Goal: Communication & Community: Answer question/provide support

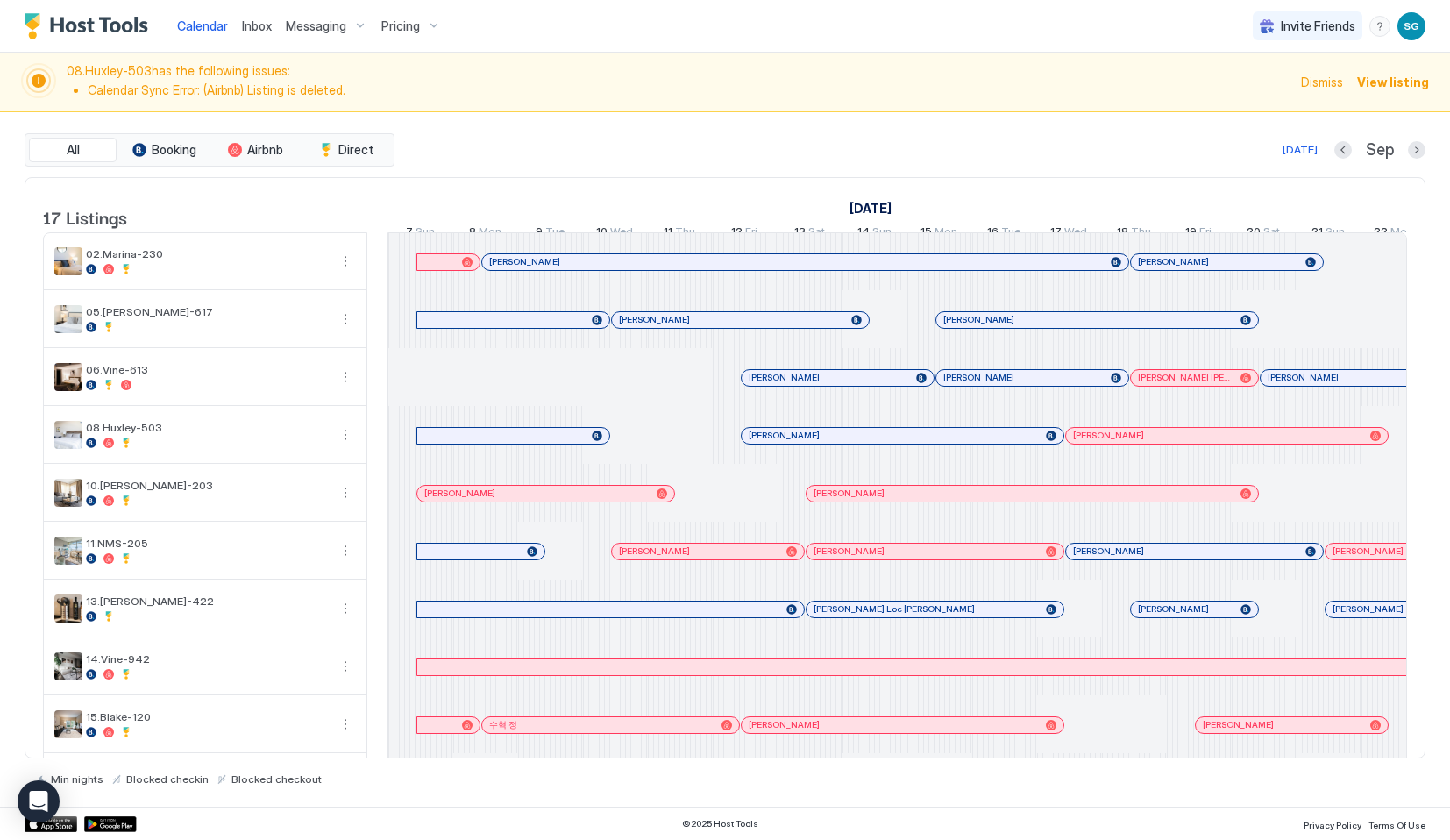
scroll to position [0, 974]
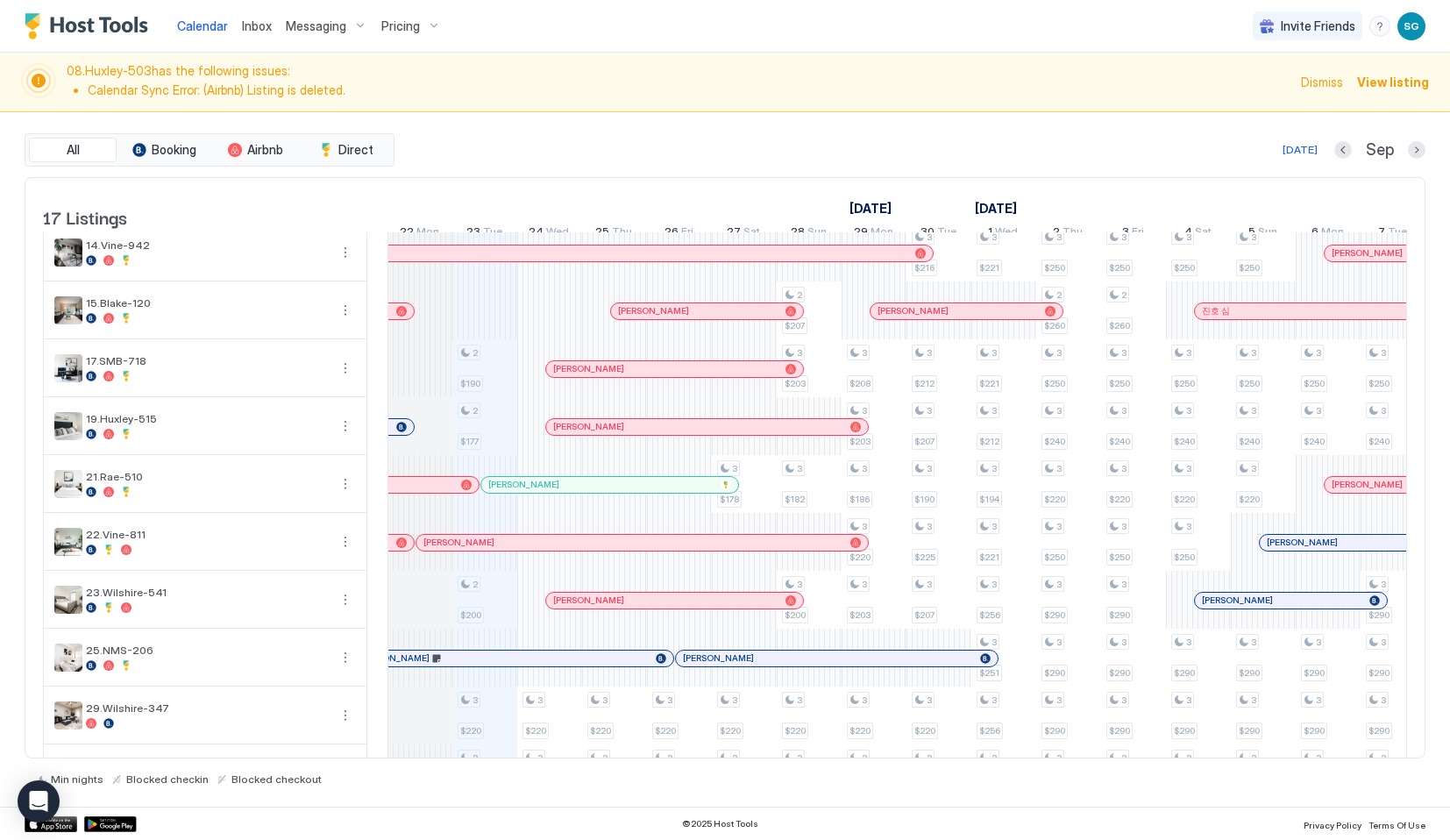
click at [234, 32] on div "Inbox" at bounding box center [256, 26] width 43 height 32
click at [243, 32] on span "Inbox" at bounding box center [257, 26] width 30 height 15
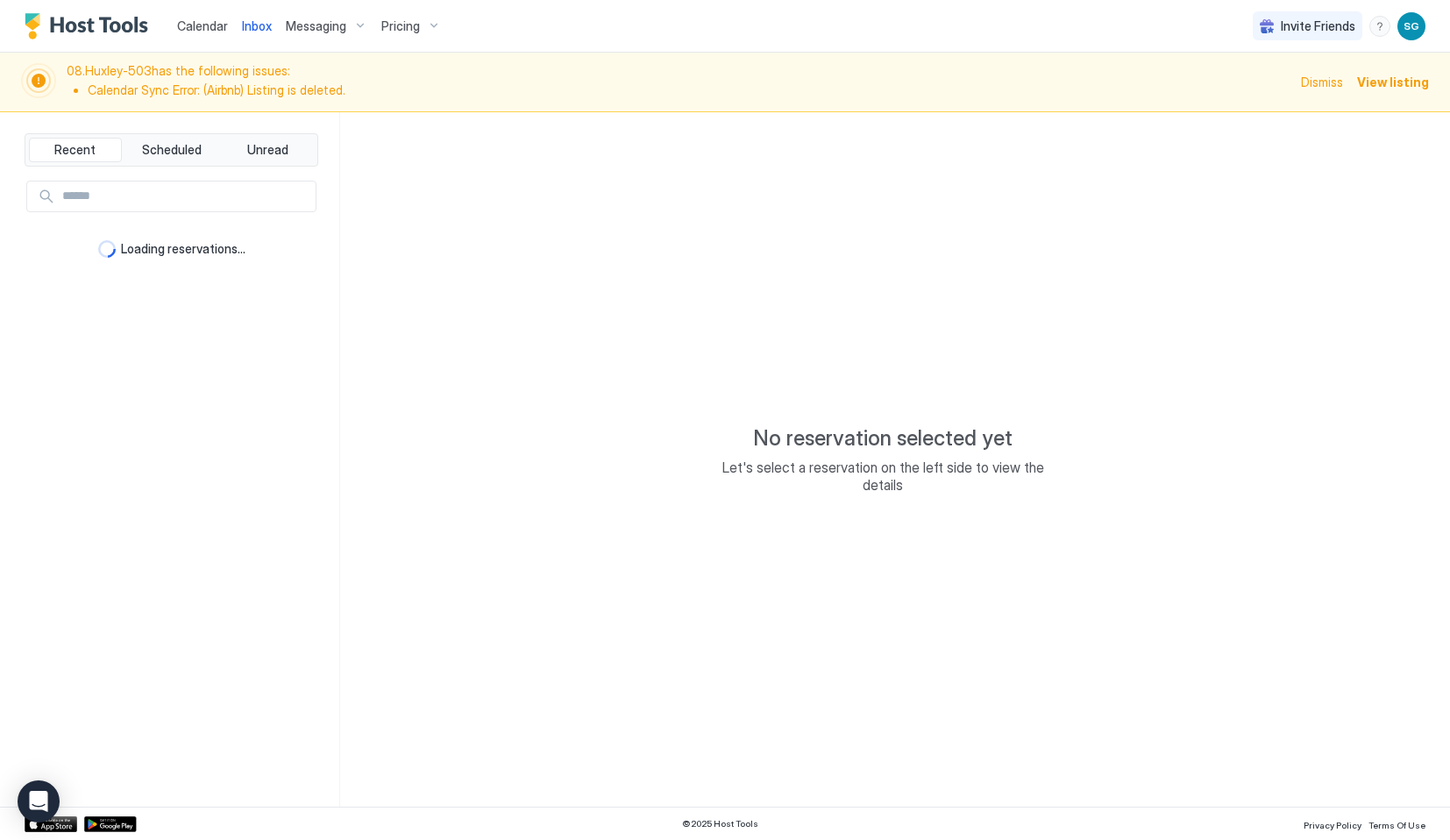
type textarea "*"
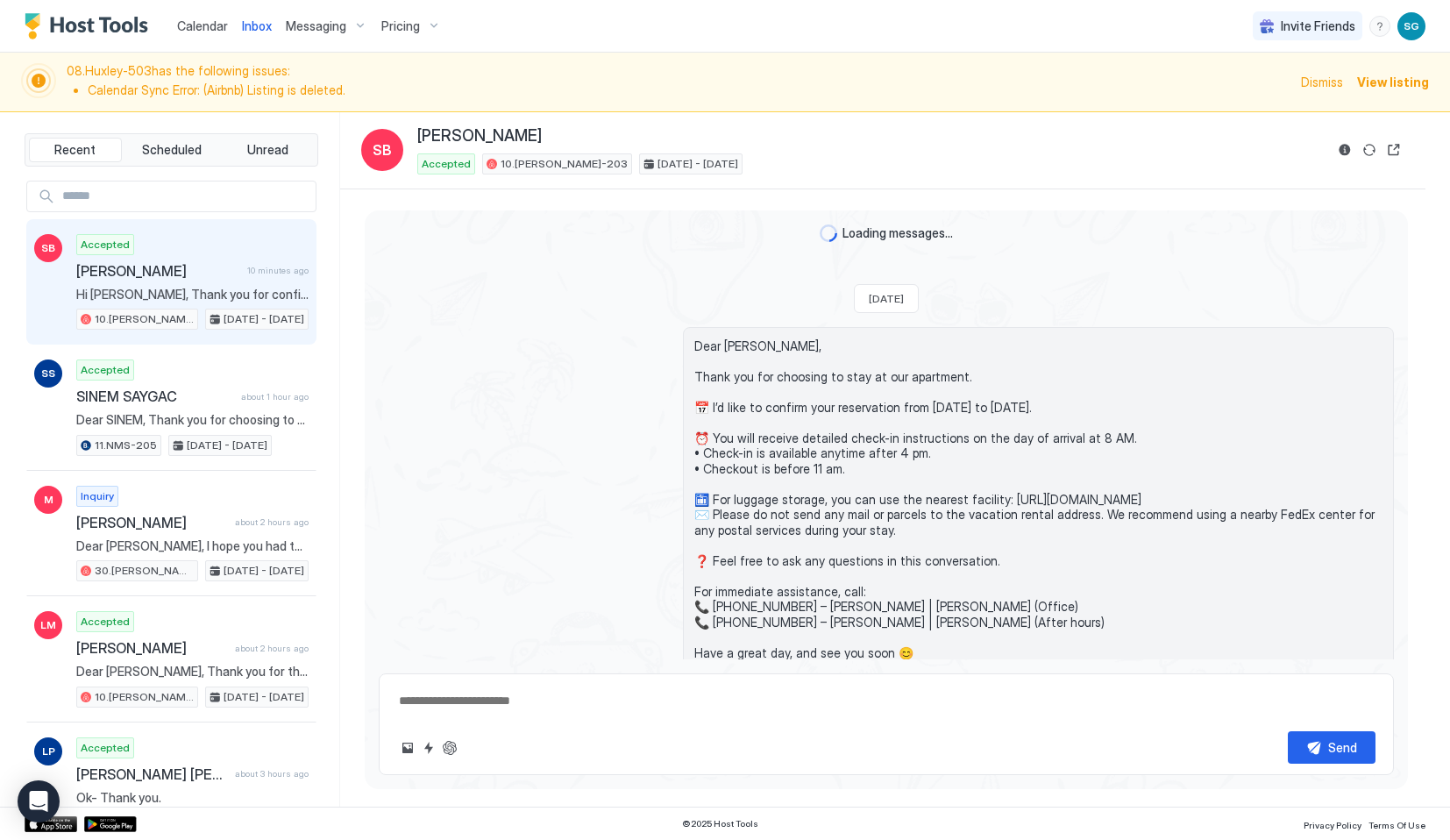
scroll to position [1576, 0]
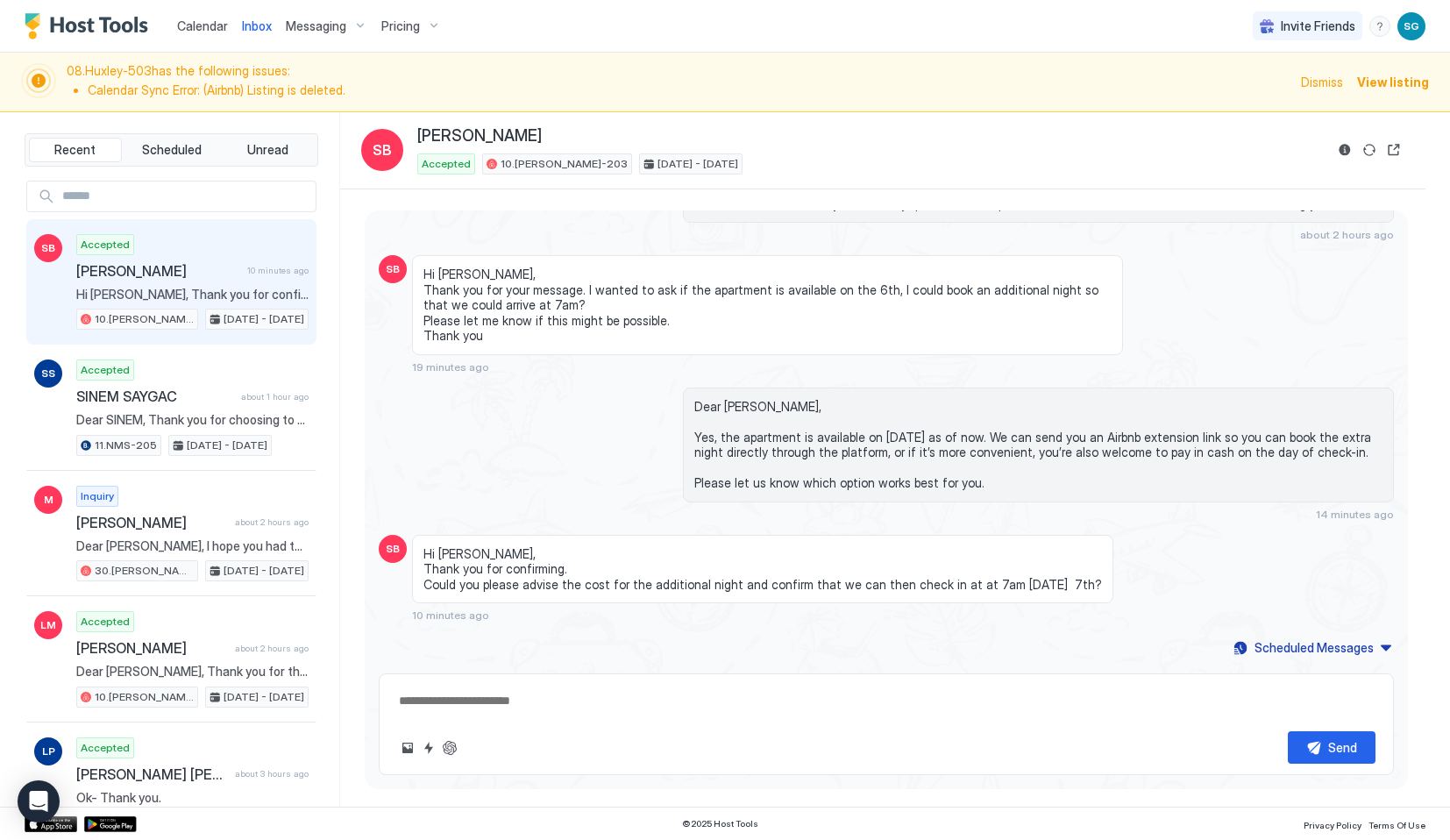
click at [439, 144] on span "[PERSON_NAME]" at bounding box center [480, 136] width 124 height 20
click at [439, 129] on span "[PERSON_NAME]" at bounding box center [480, 136] width 124 height 20
copy div "[PERSON_NAME]"
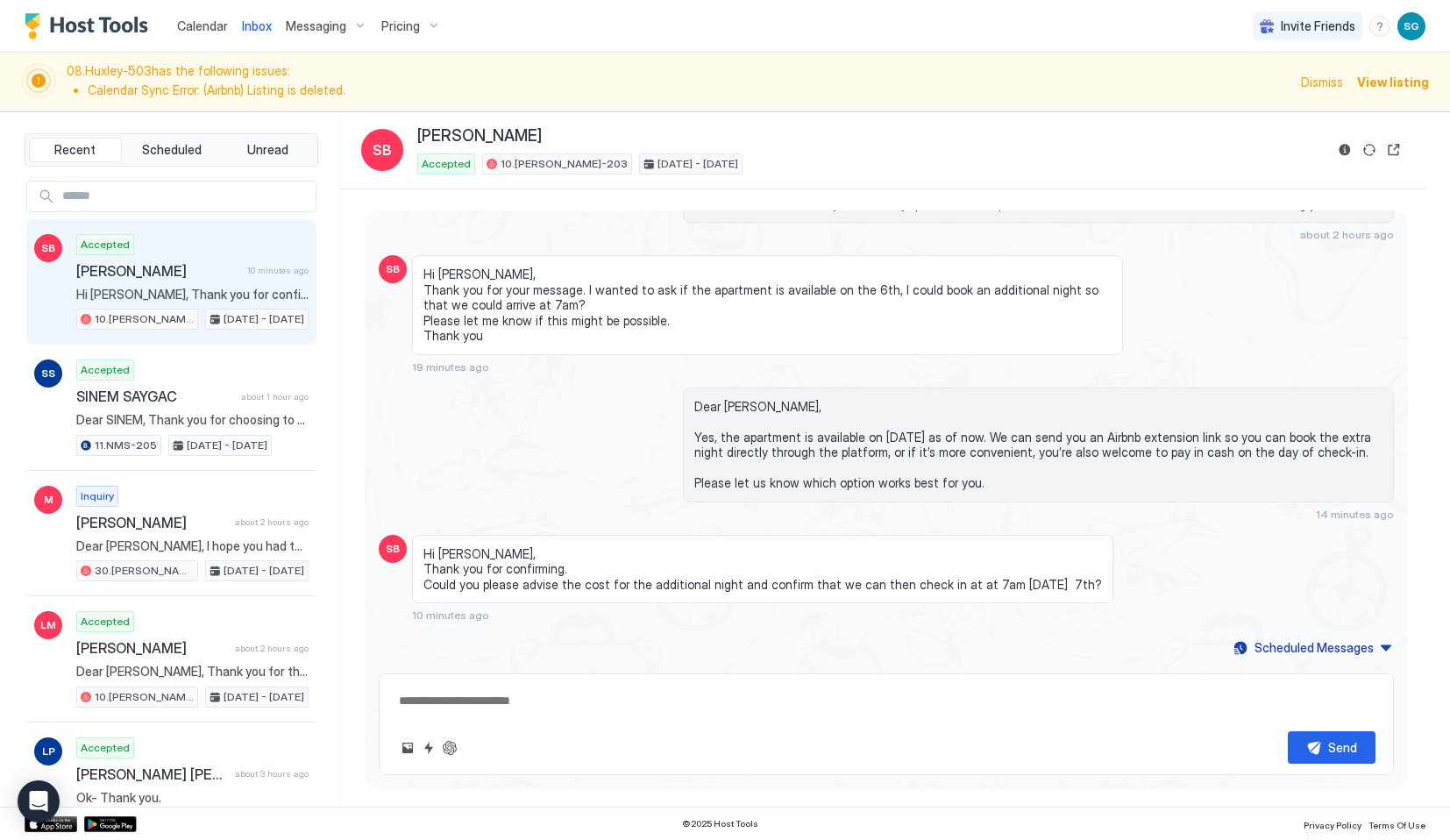
click at [1332, 148] on div "[PERSON_NAME] Accepted 10.[PERSON_NAME]-203 [DATE] - [DATE]" at bounding box center [883, 150] width 1043 height 48
click at [1337, 148] on button "Reservation information" at bounding box center [1344, 149] width 21 height 21
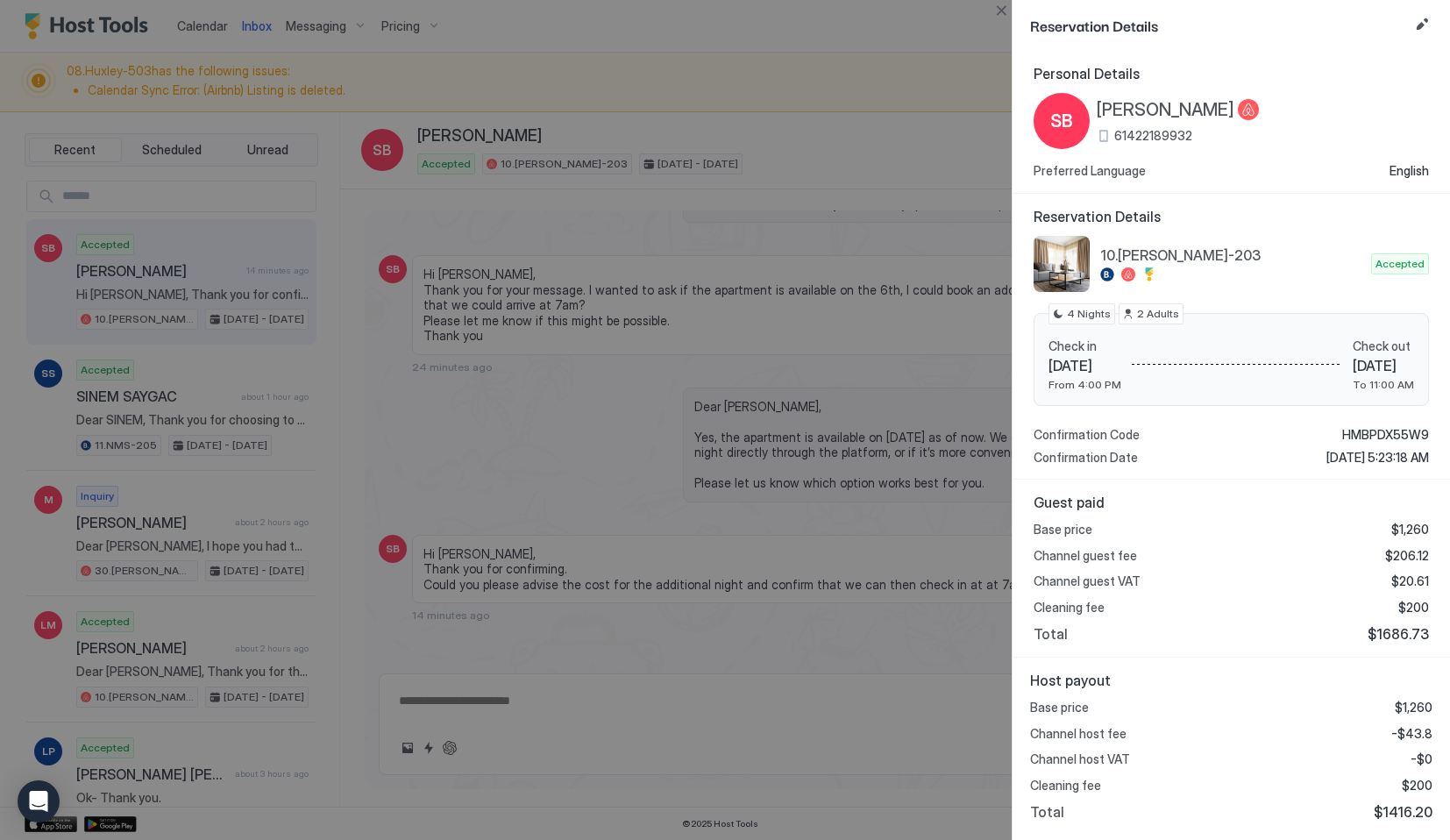
click at [587, 530] on div at bounding box center [725, 420] width 1450 height 840
click at [1007, 5] on button "Close" at bounding box center [1001, 10] width 21 height 21
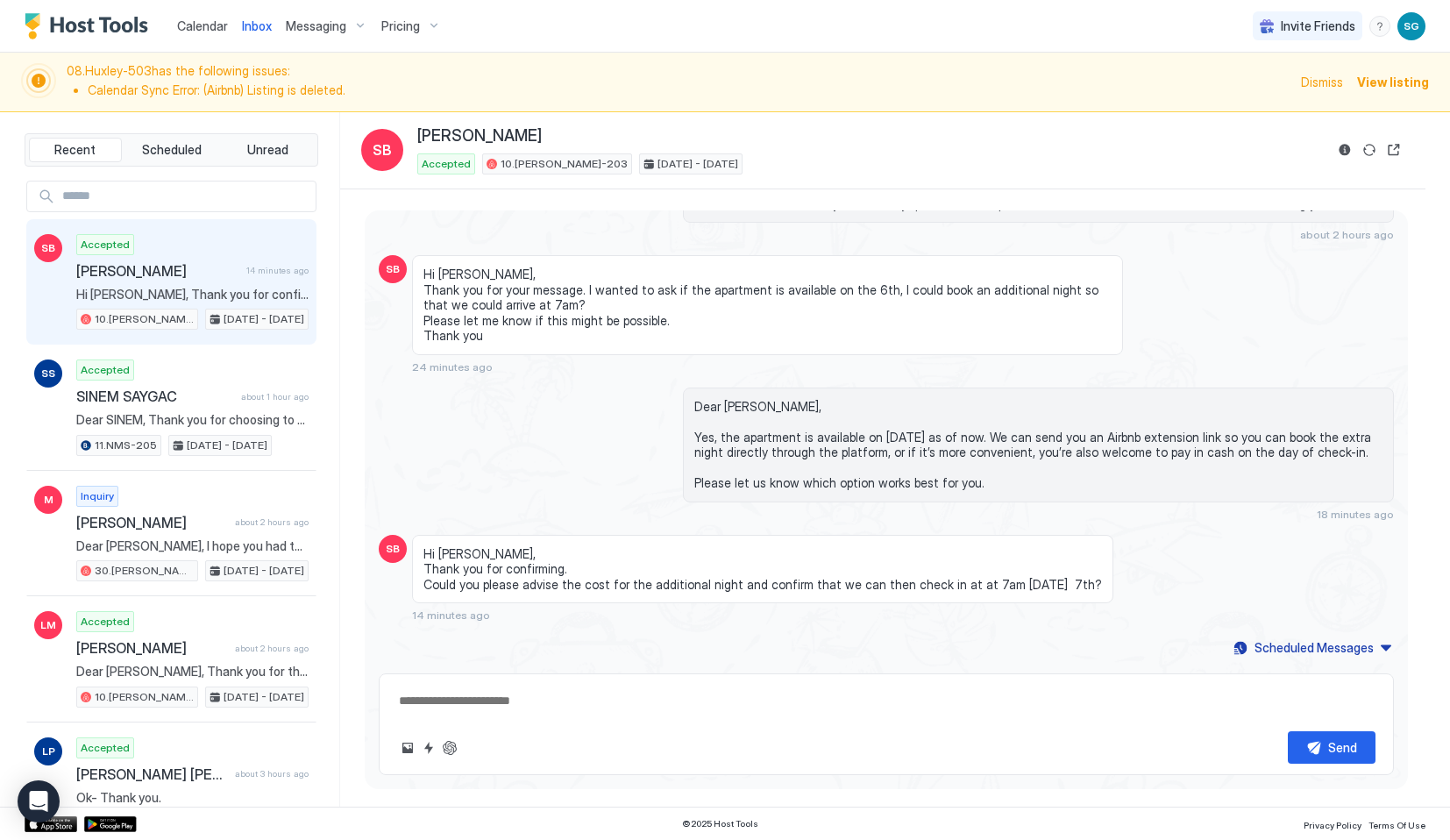
click at [517, 689] on textarea at bounding box center [886, 700] width 978 height 32
click at [517, 706] on textarea at bounding box center [886, 700] width 978 height 32
paste textarea "**********"
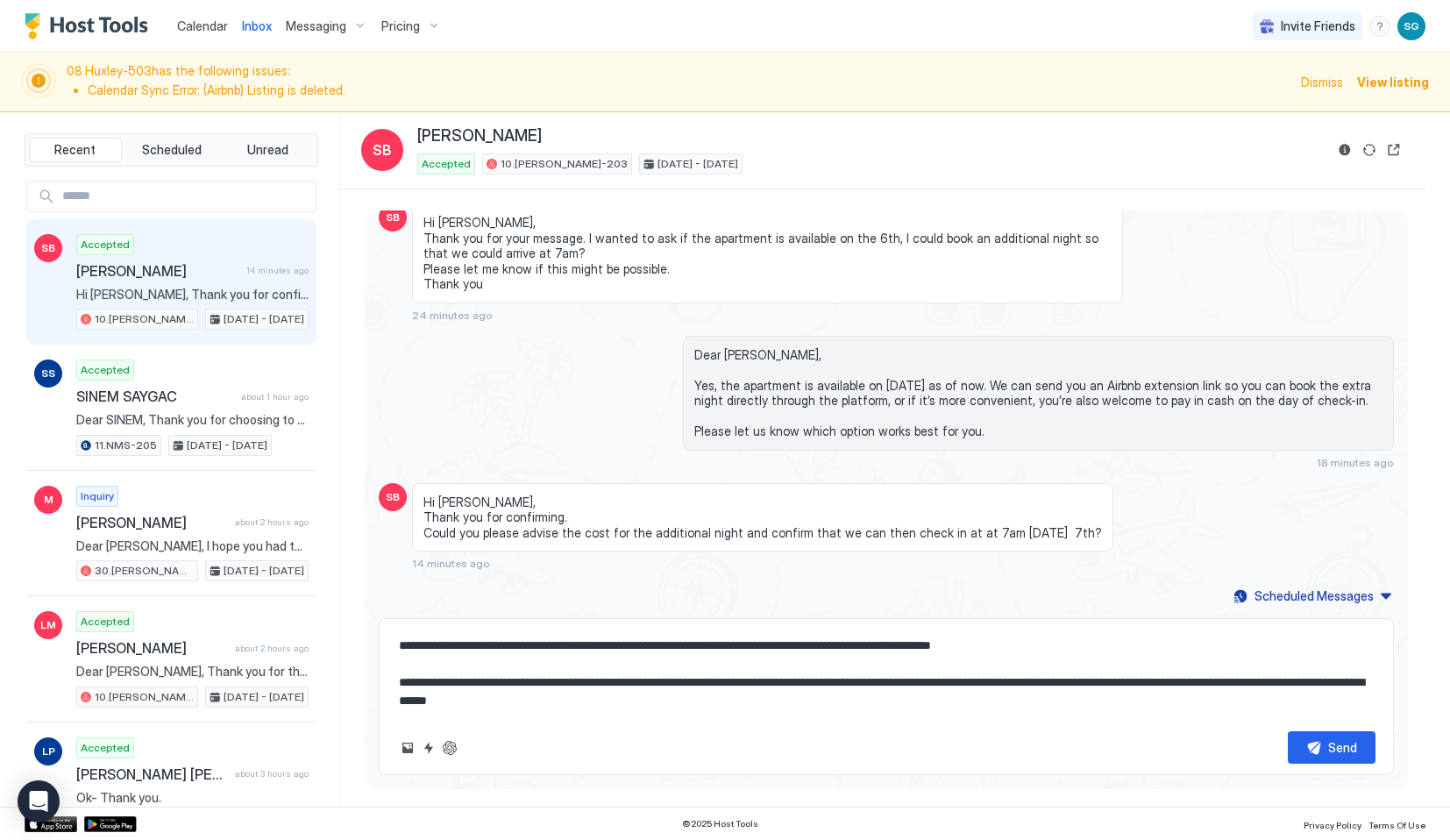
scroll to position [1631, 0]
type textarea "**********"
click at [1309, 742] on button "Send" at bounding box center [1331, 746] width 88 height 32
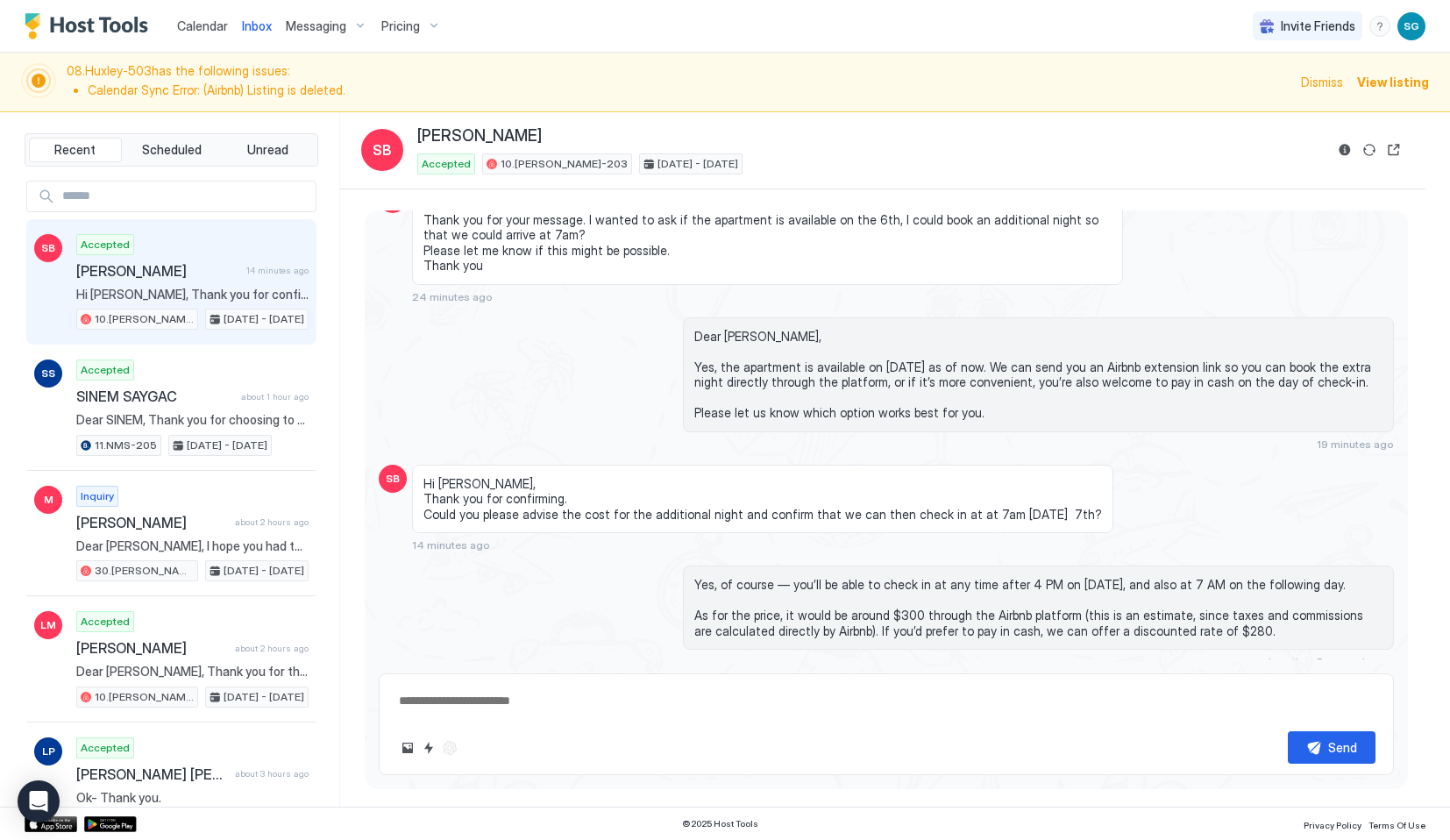
scroll to position [1692, 0]
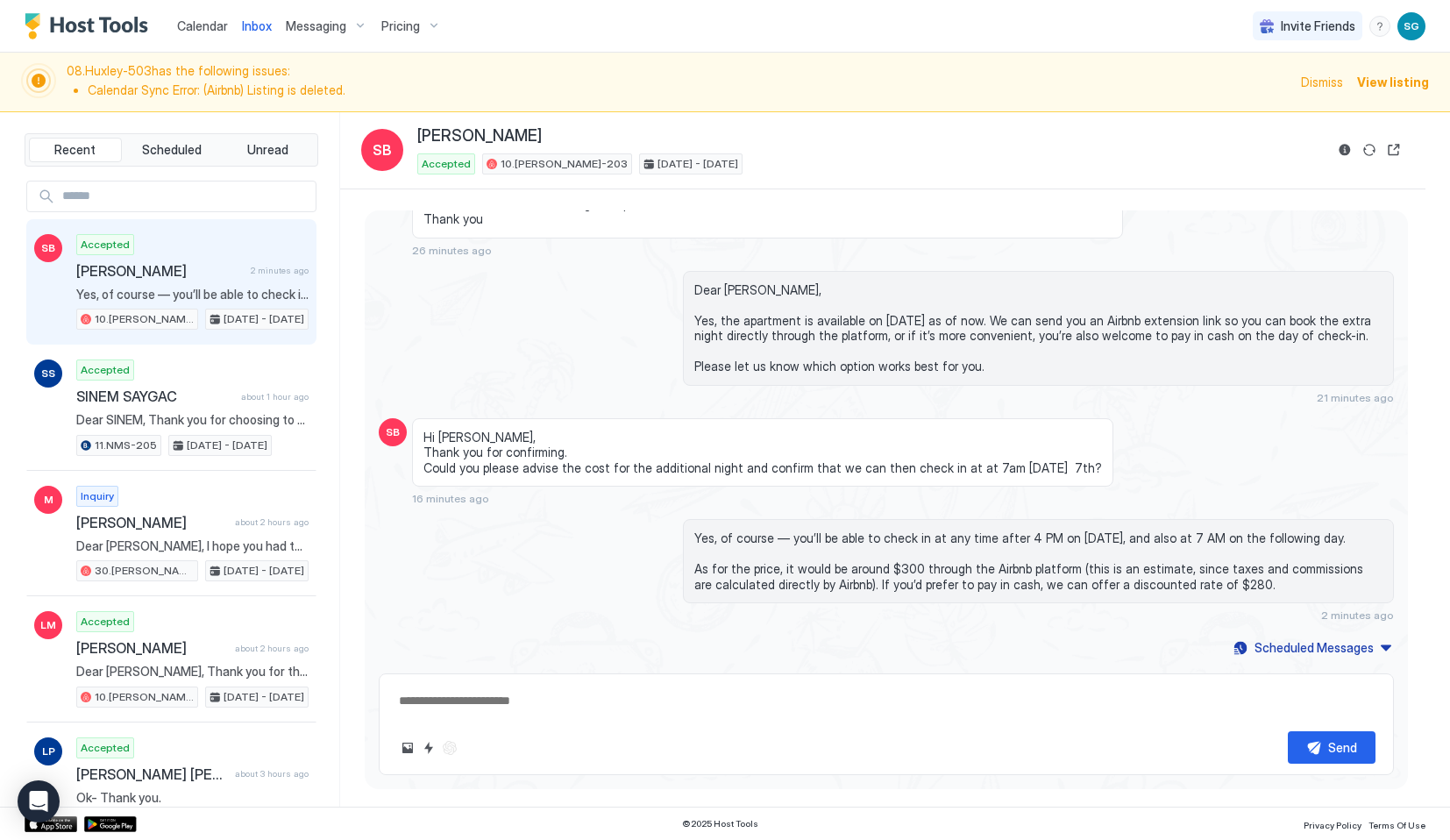
click at [1326, 87] on span "Dismiss" at bounding box center [1322, 82] width 42 height 19
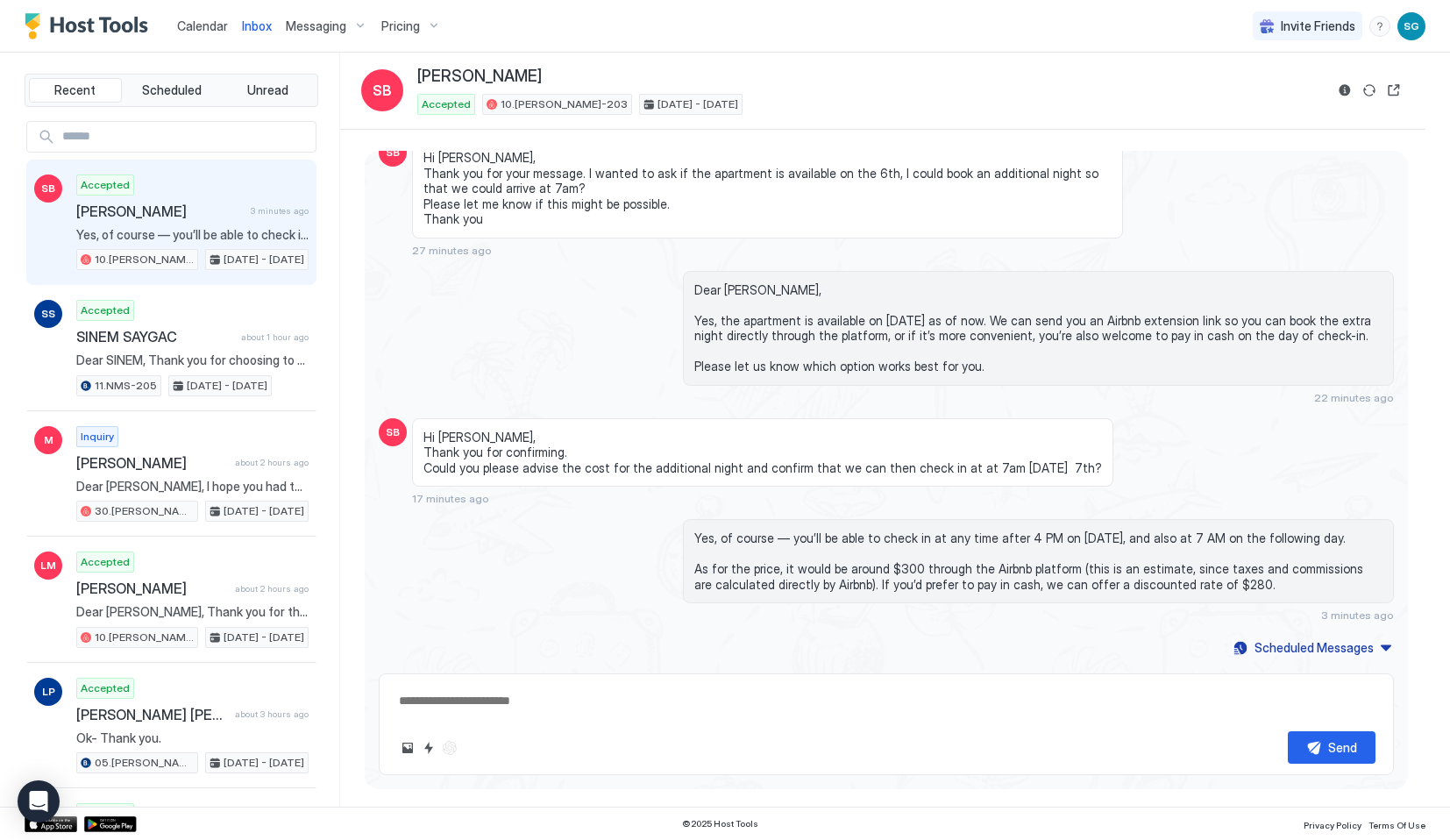
click at [195, 25] on span "Calendar" at bounding box center [203, 26] width 51 height 15
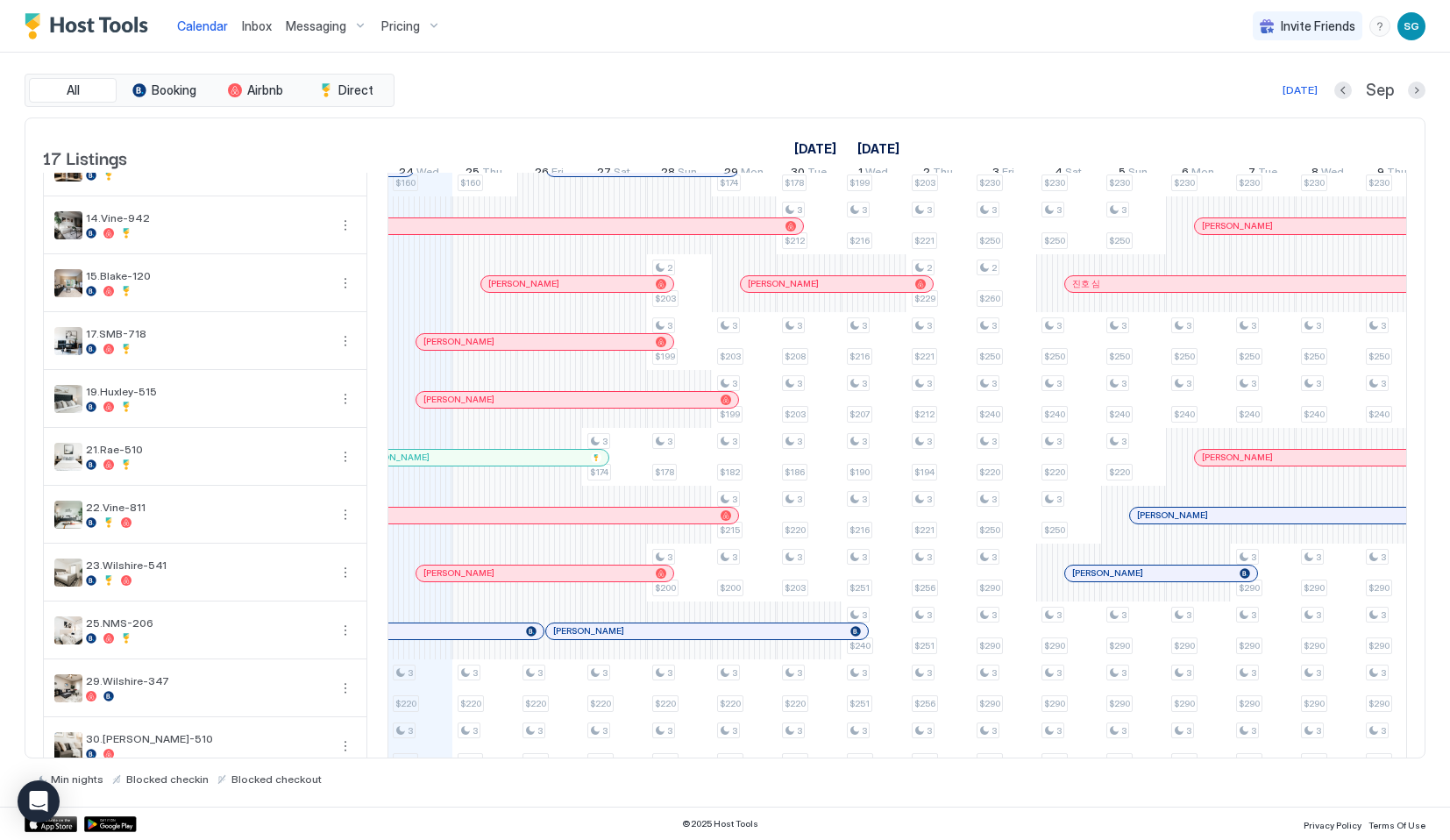
scroll to position [430, 0]
